Goal: Browse casually

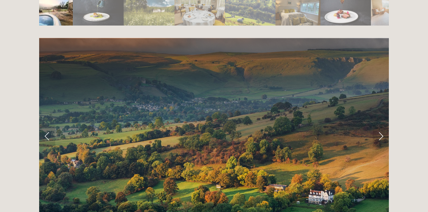
scroll to position [1389, 0]
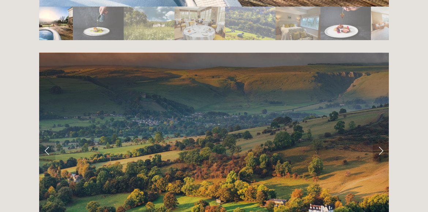
click at [376, 140] on link "Next Slide" at bounding box center [381, 151] width 16 height 22
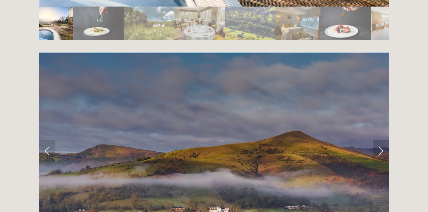
click at [376, 140] on link "Next Slide" at bounding box center [381, 151] width 16 height 22
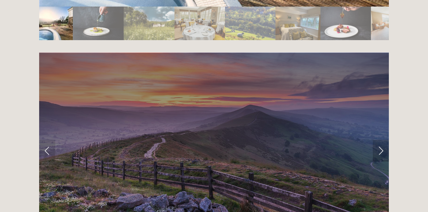
click at [376, 140] on link "Next Slide" at bounding box center [381, 151] width 16 height 22
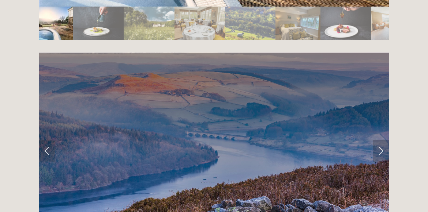
click at [376, 140] on link "Next Slide" at bounding box center [381, 151] width 16 height 22
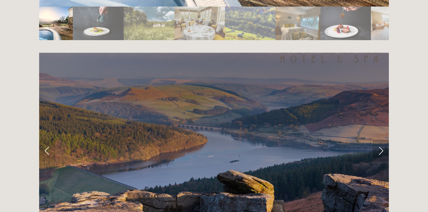
click at [376, 140] on link "Next Slide" at bounding box center [381, 151] width 16 height 22
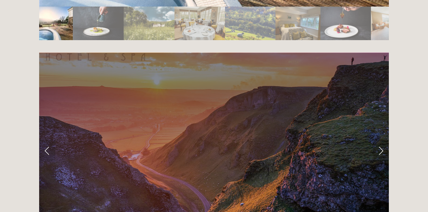
click at [381, 140] on link "Next Slide" at bounding box center [381, 151] width 16 height 22
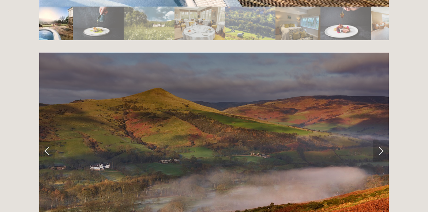
click at [381, 140] on link "Next Slide" at bounding box center [381, 151] width 16 height 22
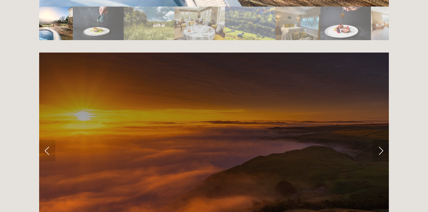
click at [381, 140] on link "Next Slide" at bounding box center [381, 151] width 16 height 22
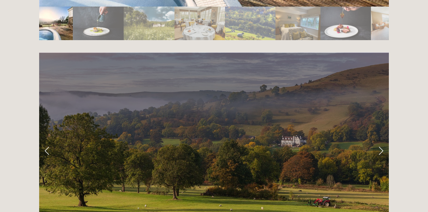
click at [381, 140] on link "Next Slide" at bounding box center [381, 151] width 16 height 22
